Goal: Task Accomplishment & Management: Complete application form

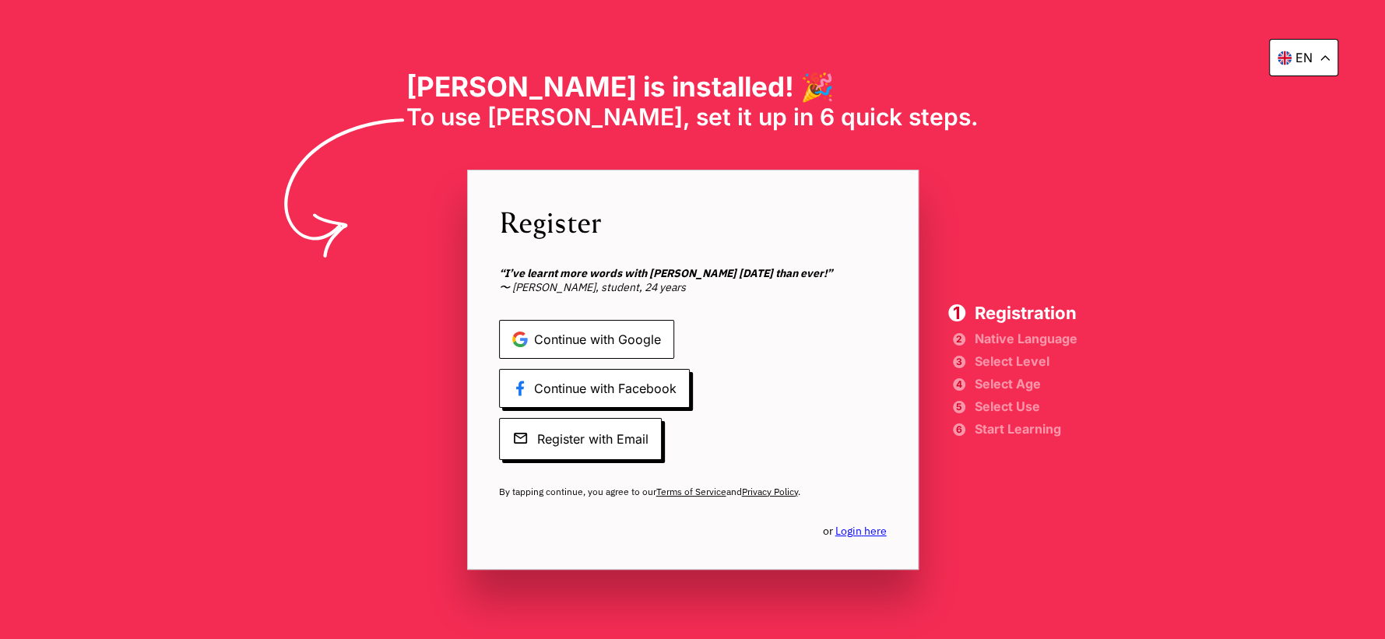
click at [604, 333] on span "Continue with Google" at bounding box center [586, 339] width 175 height 39
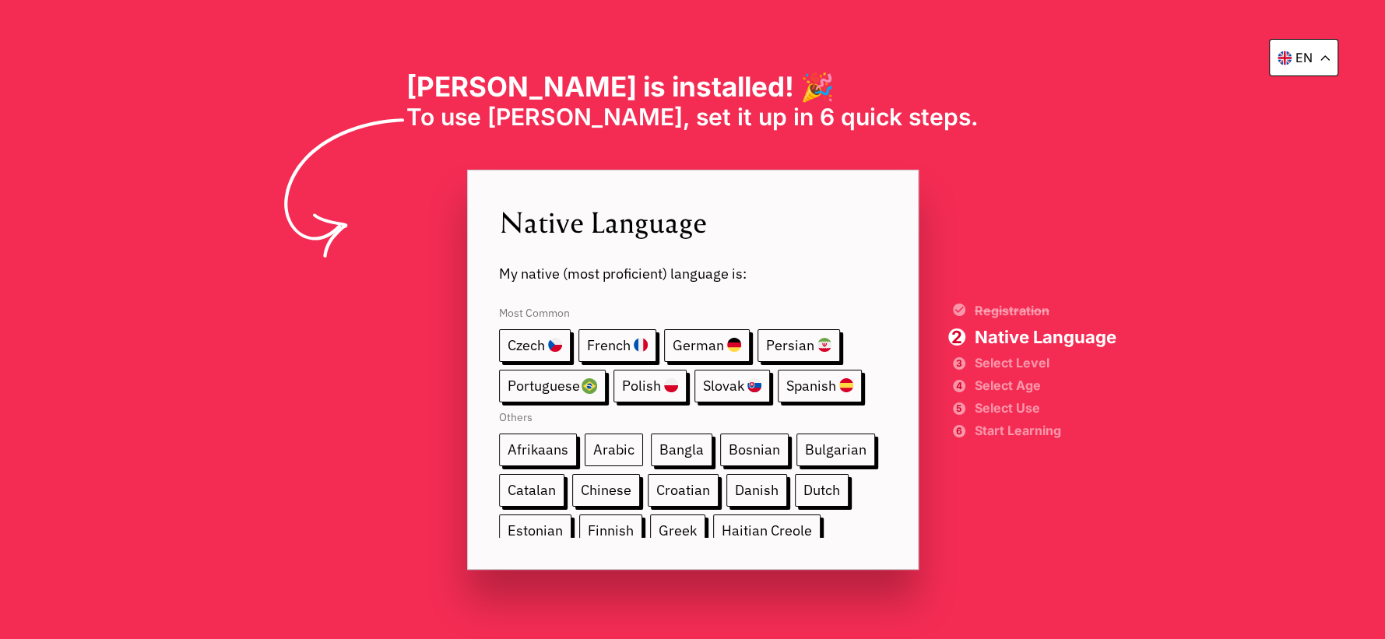
click at [615, 445] on span "Arabic" at bounding box center [614, 450] width 58 height 33
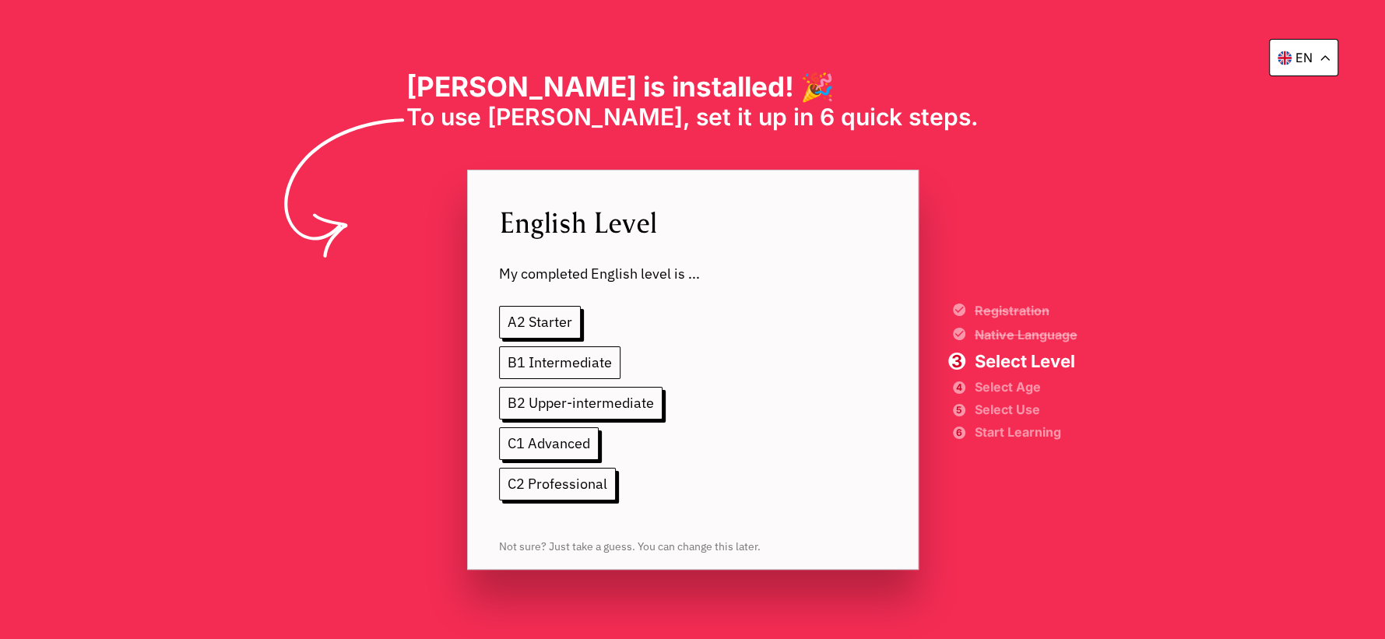
click at [581, 362] on span "B1 Intermediate" at bounding box center [559, 362] width 121 height 33
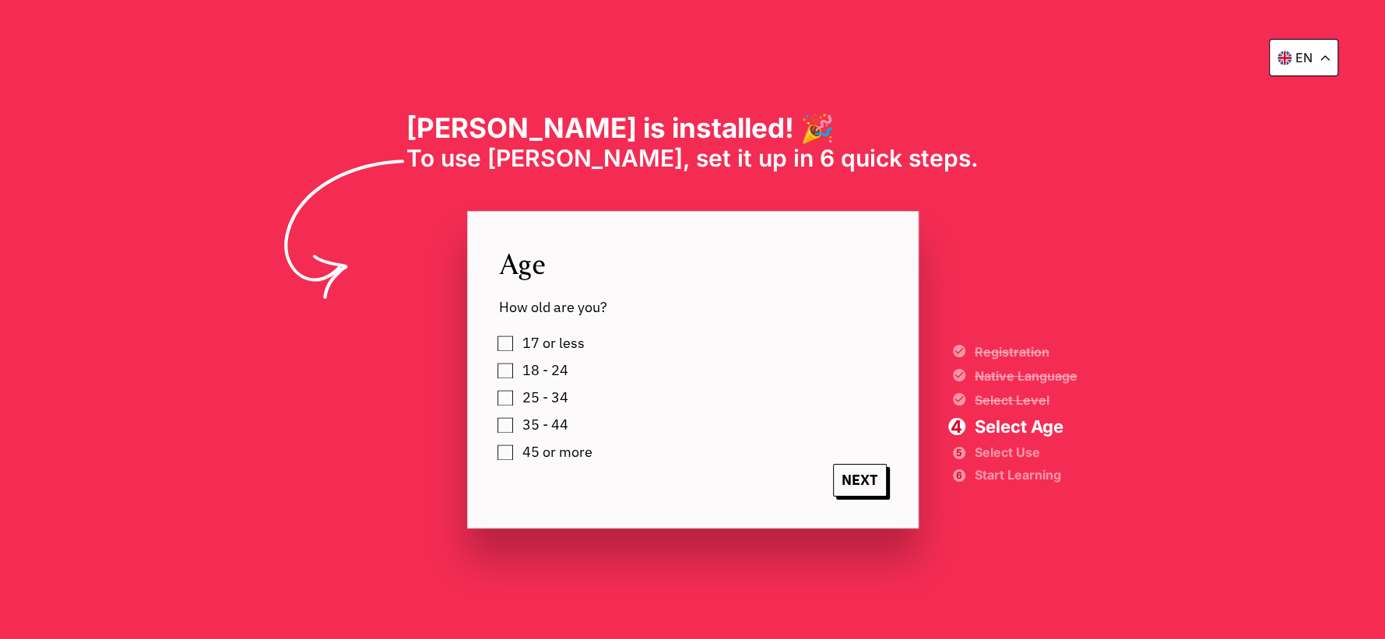
click at [516, 397] on label "25 - 34" at bounding box center [541, 397] width 51 height 23
click at [854, 475] on span "NEXT" at bounding box center [860, 480] width 54 height 33
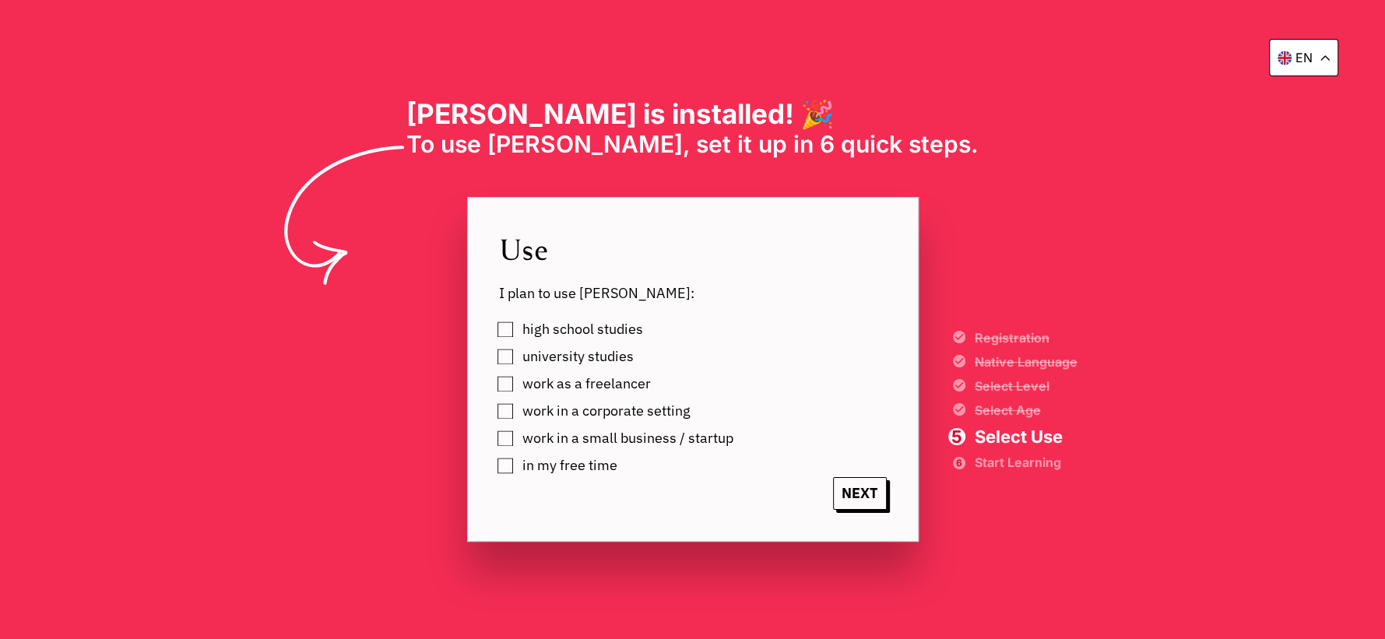
click at [516, 461] on label "in my free time" at bounding box center [566, 465] width 100 height 23
click at [856, 489] on span "NEXT" at bounding box center [860, 493] width 54 height 33
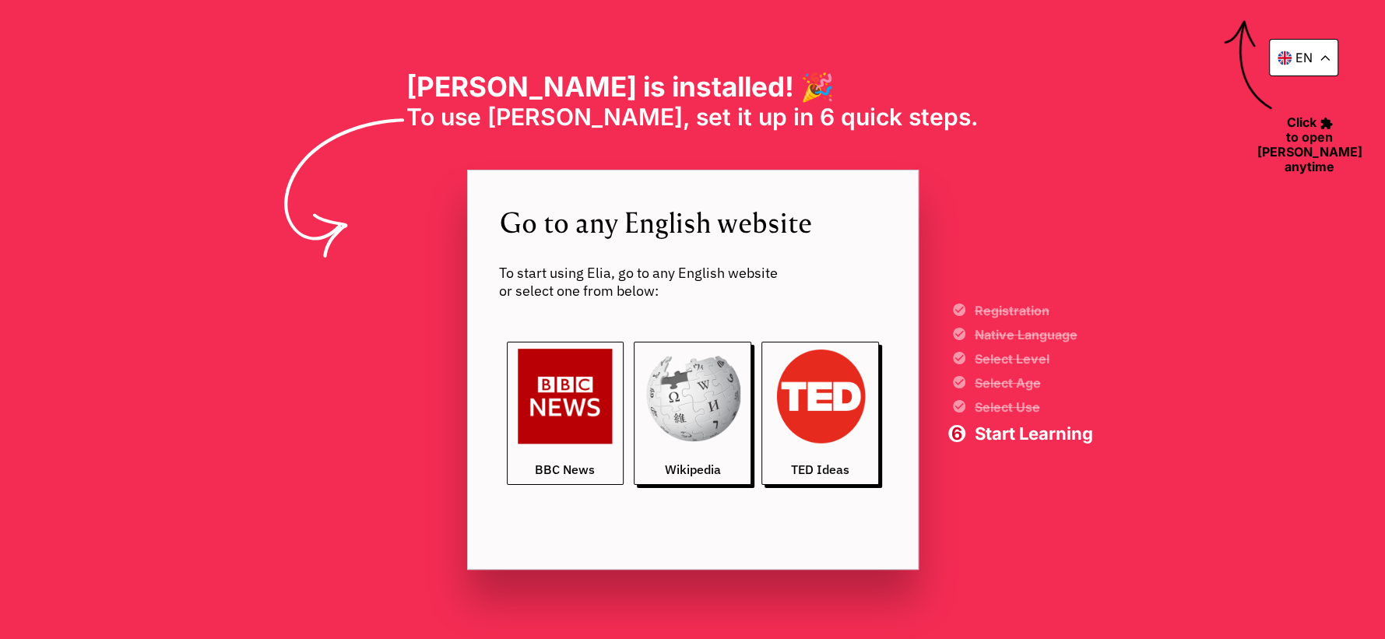
click at [565, 430] on img at bounding box center [566, 397] width 96 height 96
click at [1299, 50] on p "en" at bounding box center [1303, 58] width 17 height 16
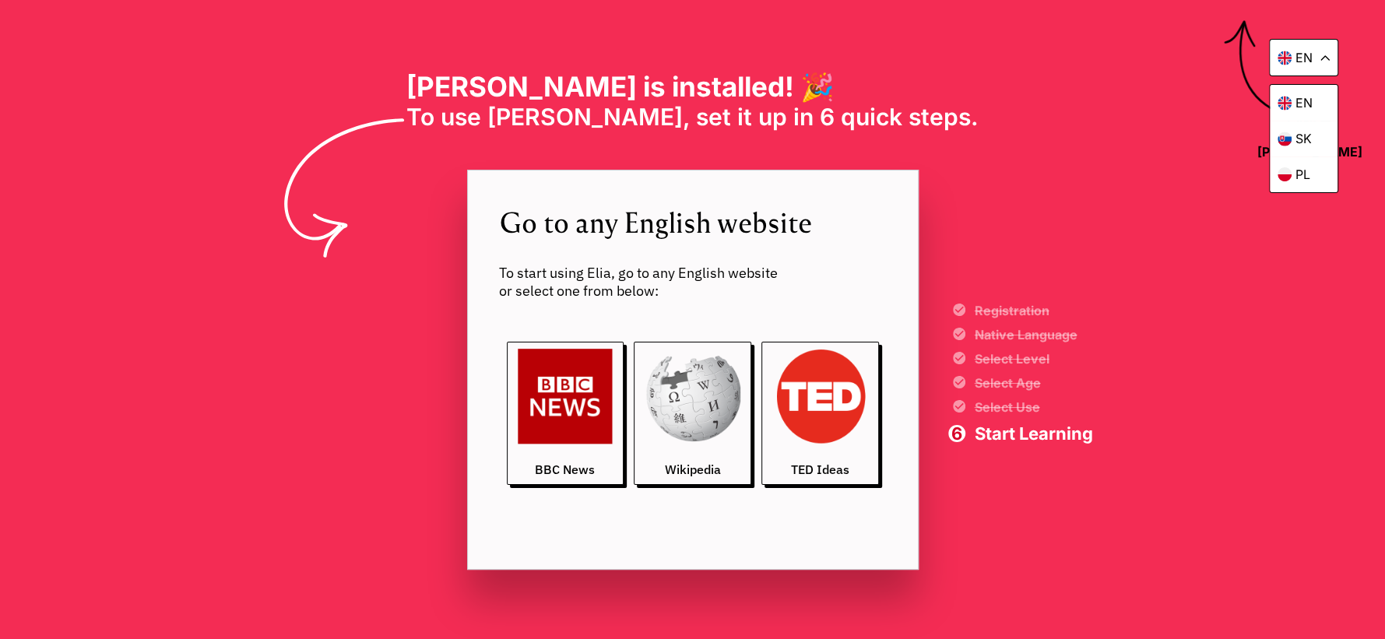
click at [1184, 196] on div "en en sk pl Elia is installed! 🎉 To use Elia, set it up in 6 quick steps. Go to…" at bounding box center [692, 319] width 1385 height 639
click at [1275, 272] on div "en en sk pl Elia is installed! 🎉 To use Elia, set it up in 6 quick steps. Go to…" at bounding box center [692, 319] width 1385 height 639
click at [1311, 50] on p "en" at bounding box center [1303, 58] width 17 height 16
